Goal: Task Accomplishment & Management: Manage account settings

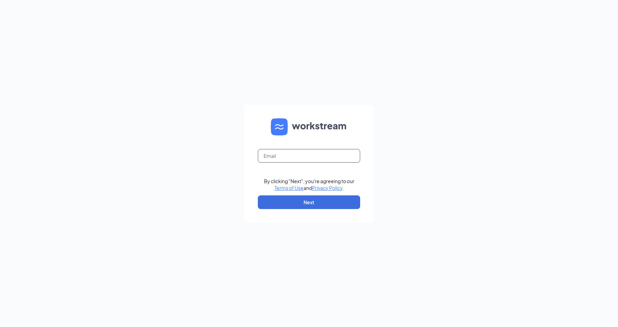
click at [298, 157] on input "text" at bounding box center [309, 156] width 102 height 14
type input "1332@internal-email.com"
click at [313, 199] on button "Next" at bounding box center [309, 202] width 102 height 14
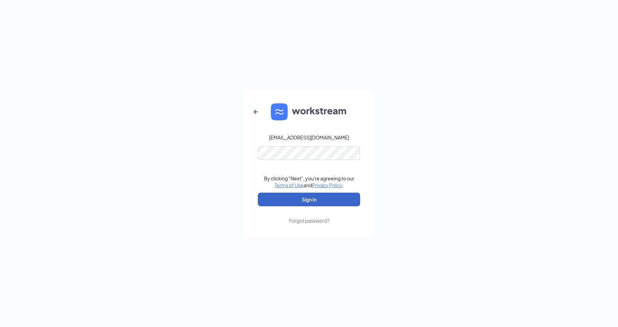
click at [307, 202] on button "Sign In" at bounding box center [309, 200] width 102 height 14
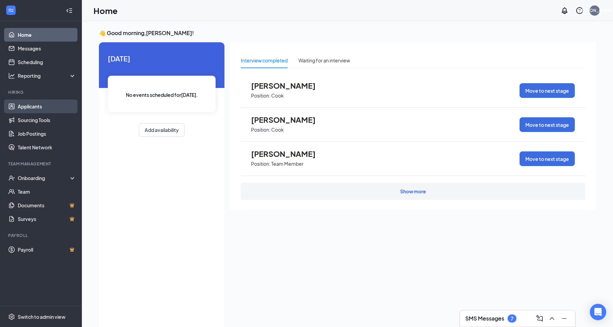
click at [32, 108] on link "Applicants" at bounding box center [47, 107] width 58 height 14
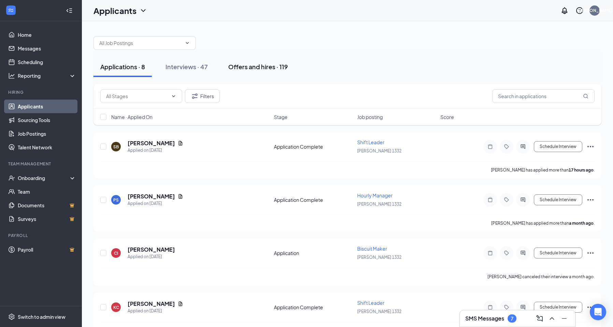
click at [246, 65] on div "Offers and hires · 119" at bounding box center [258, 66] width 60 height 9
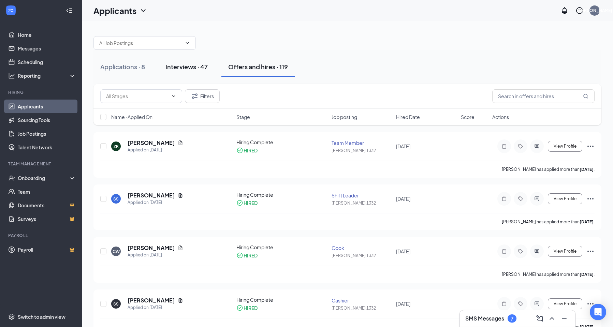
click at [194, 70] on div "Interviews · 47" at bounding box center [186, 66] width 42 height 9
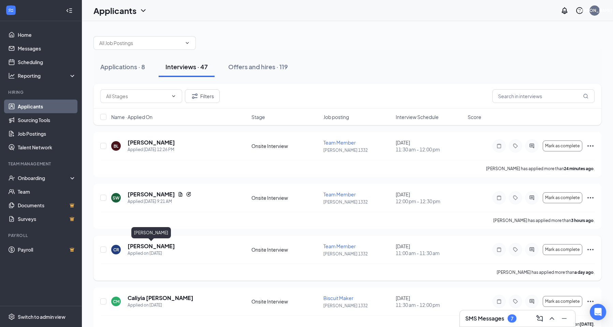
click at [133, 247] on h5 "[PERSON_NAME]" at bounding box center [150, 245] width 47 height 7
